Goal: Navigation & Orientation: Find specific page/section

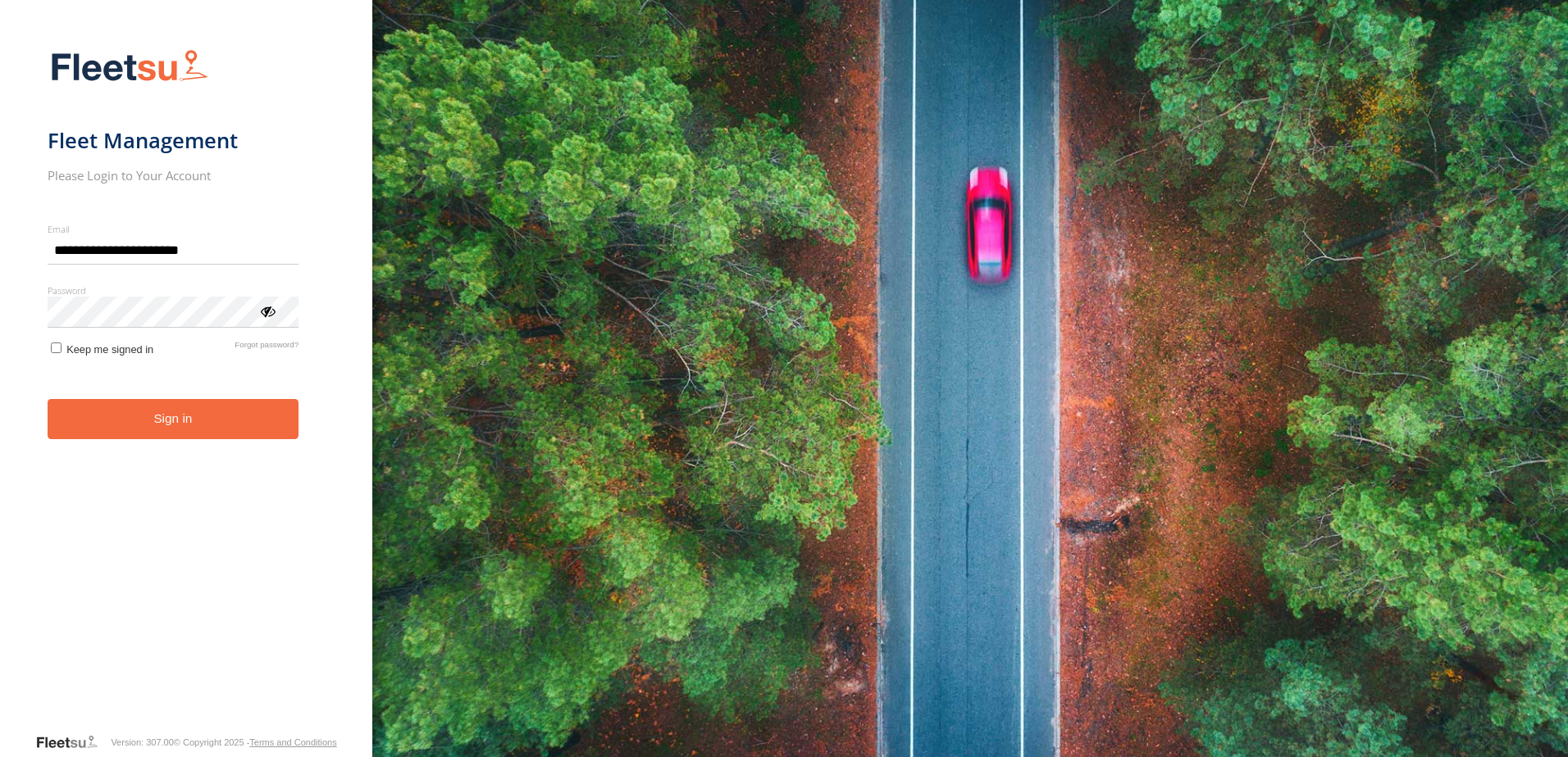
click at [226, 436] on button "Sign in" at bounding box center [173, 418] width 252 height 40
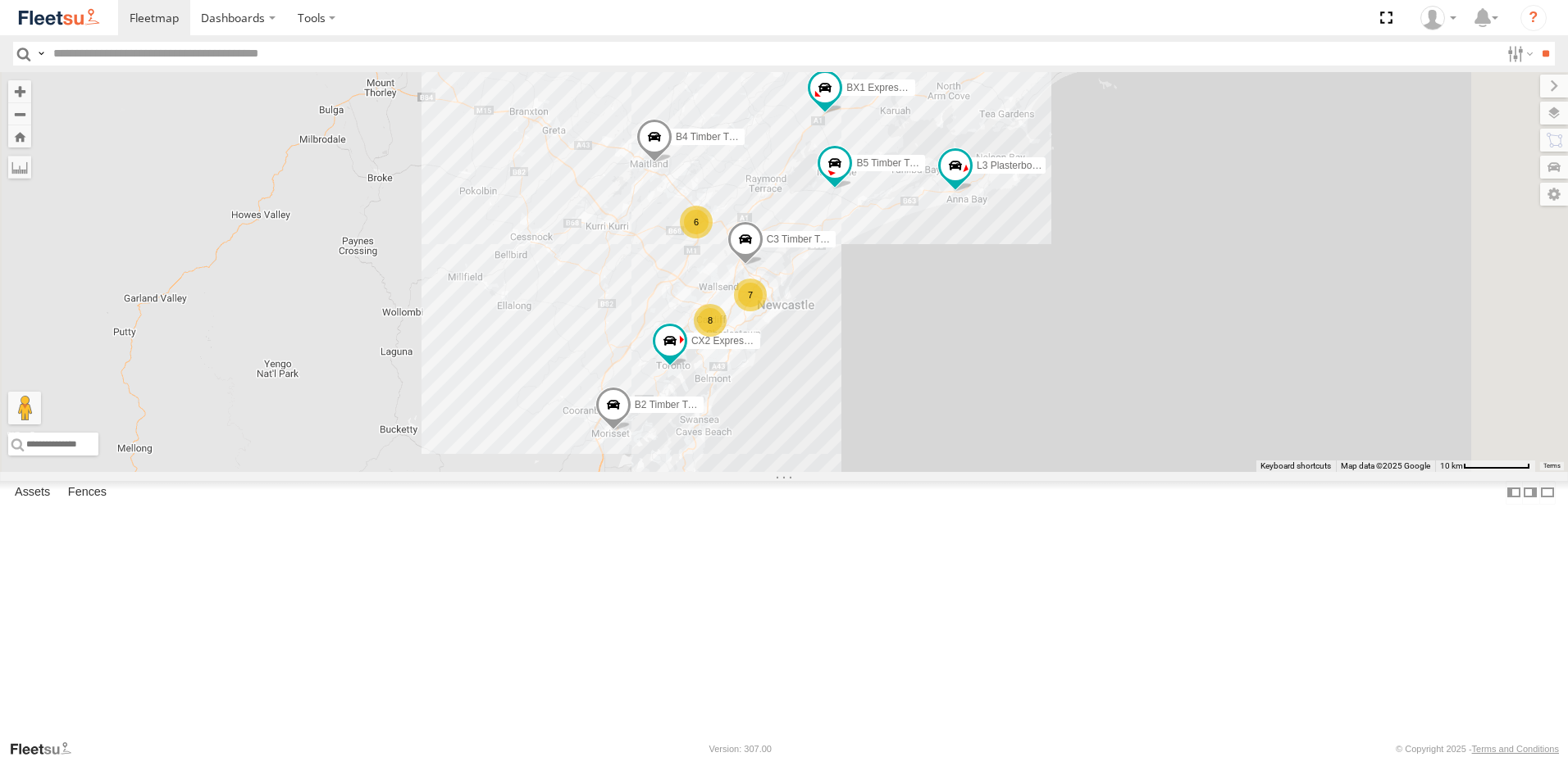
click at [0, 0] on span at bounding box center [0, 0] width 0 height 0
